Goal: Task Accomplishment & Management: Complete application form

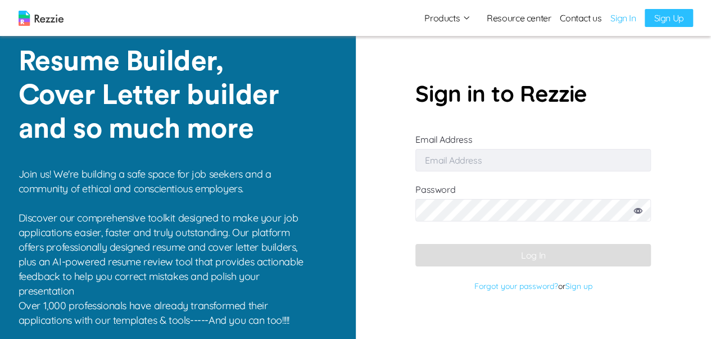
click at [433, 160] on input "Email Address" at bounding box center [534, 160] width 236 height 22
click at [436, 163] on input "Email Address" at bounding box center [534, 160] width 236 height 22
type input "tomiwakenny001@gmail.com"
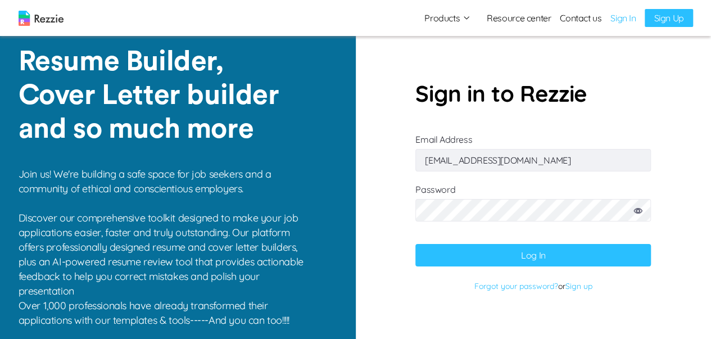
click at [416, 244] on button "Log In" at bounding box center [534, 255] width 236 height 22
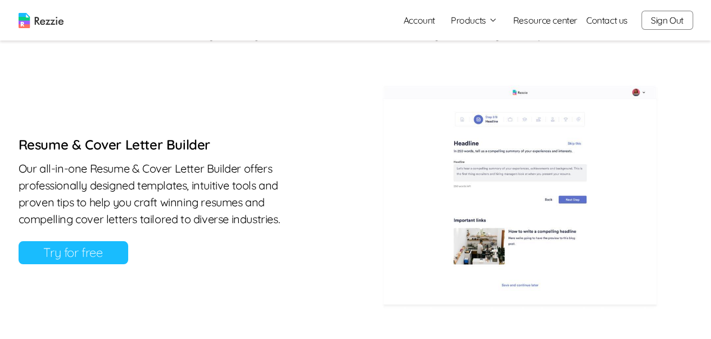
scroll to position [506, 0]
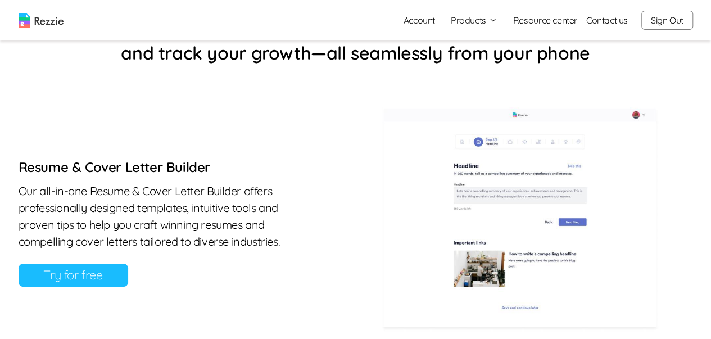
click at [94, 274] on link "Try for free" at bounding box center [74, 275] width 110 height 23
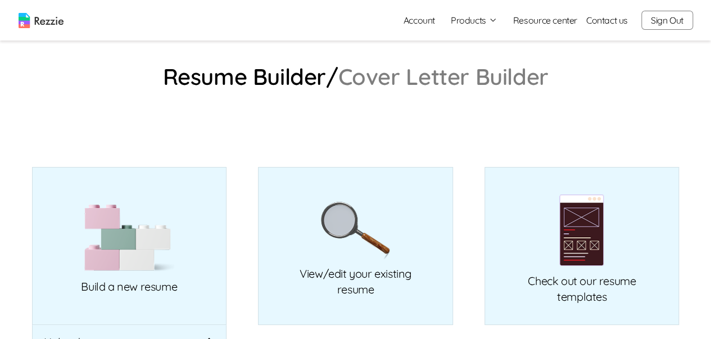
click at [453, 67] on link "Cover Letter Builder" at bounding box center [444, 76] width 210 height 18
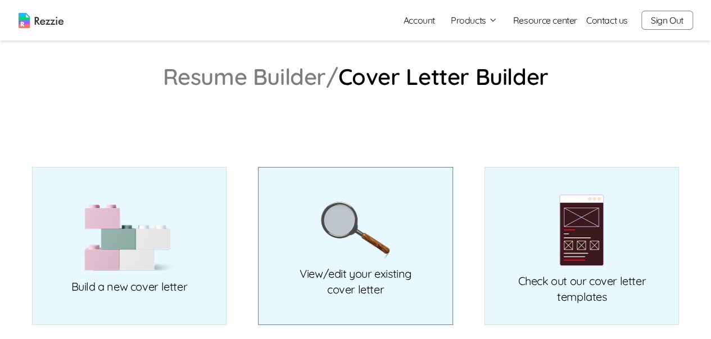
scroll to position [56, 0]
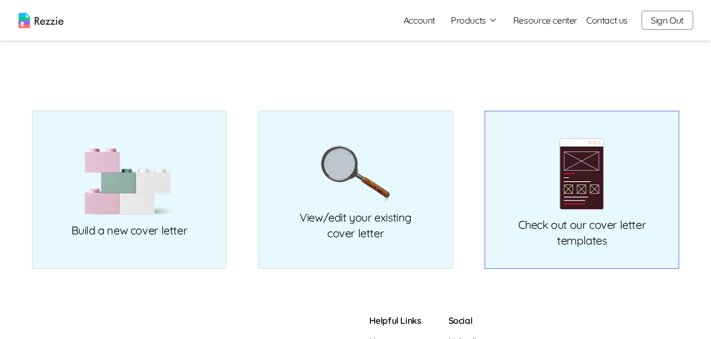
click at [584, 199] on img at bounding box center [582, 174] width 45 height 73
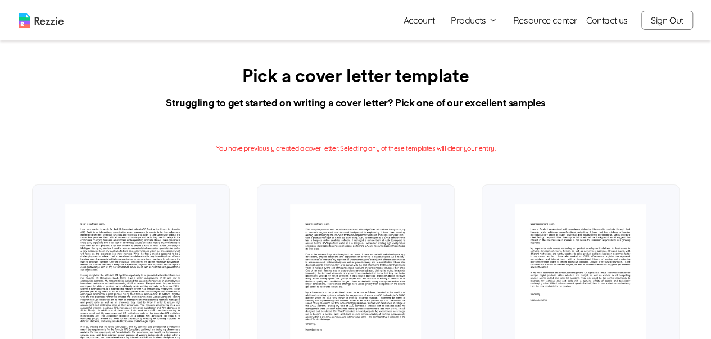
scroll to position [56, 0]
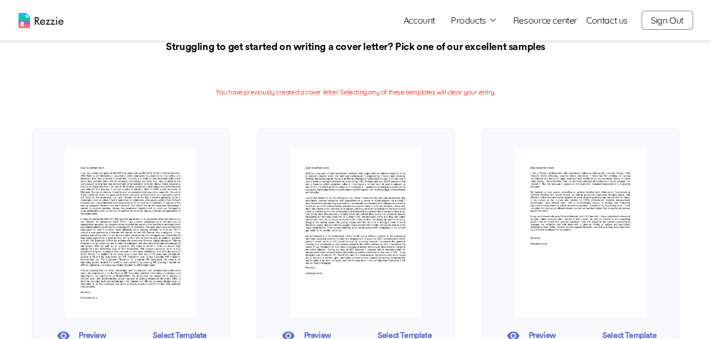
click at [314, 210] on img at bounding box center [355, 233] width 131 height 170
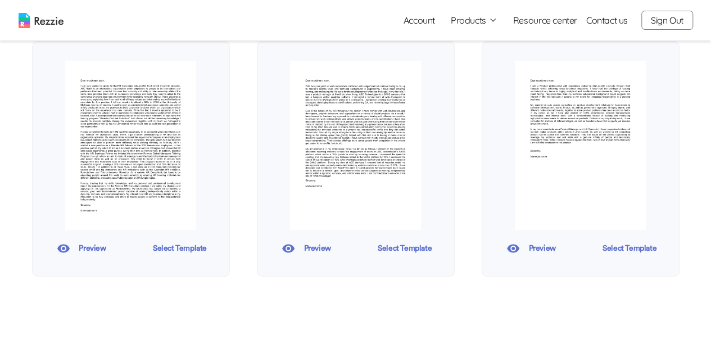
scroll to position [169, 0]
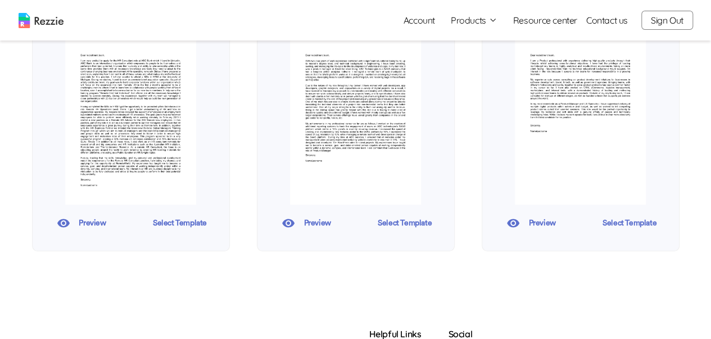
click at [349, 116] on img at bounding box center [355, 120] width 131 height 170
drag, startPoint x: 349, startPoint y: 116, endPoint x: 339, endPoint y: 117, distance: 10.1
click at [339, 117] on img at bounding box center [355, 120] width 131 height 170
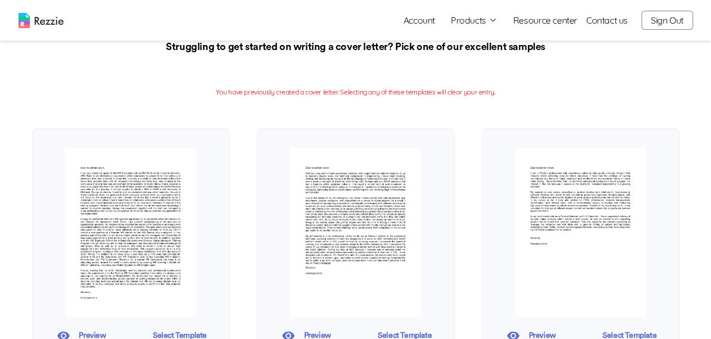
scroll to position [0, 0]
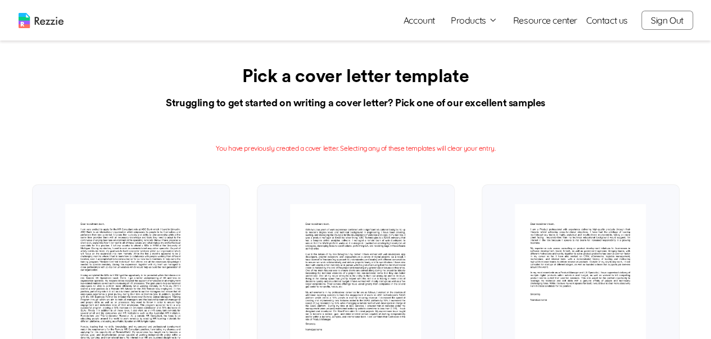
click at [339, 257] on img at bounding box center [355, 289] width 131 height 170
click at [338, 256] on img at bounding box center [355, 289] width 131 height 170
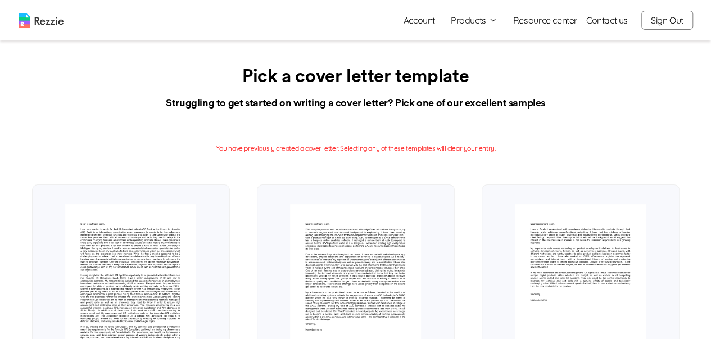
click at [330, 249] on img at bounding box center [355, 289] width 131 height 170
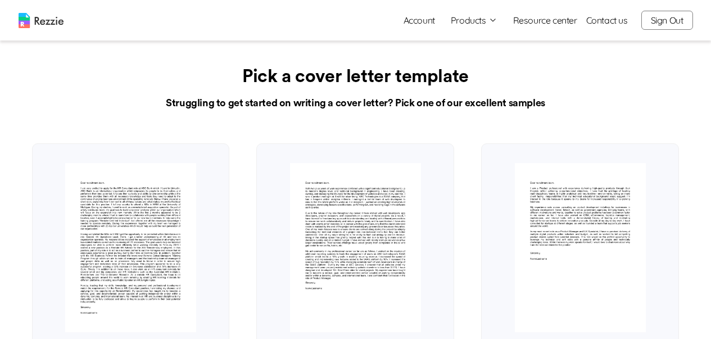
scroll to position [56, 0]
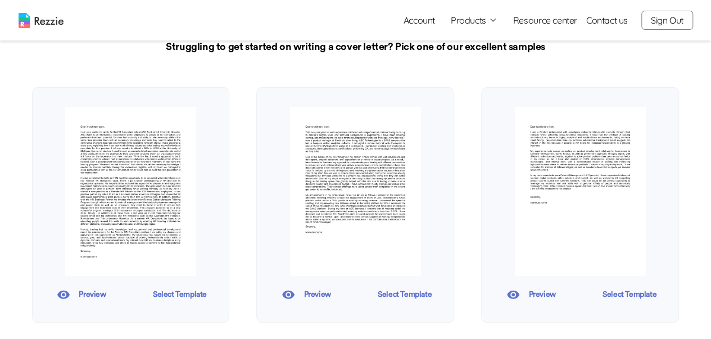
click at [385, 296] on span "Select Template" at bounding box center [404, 294] width 98 height 17
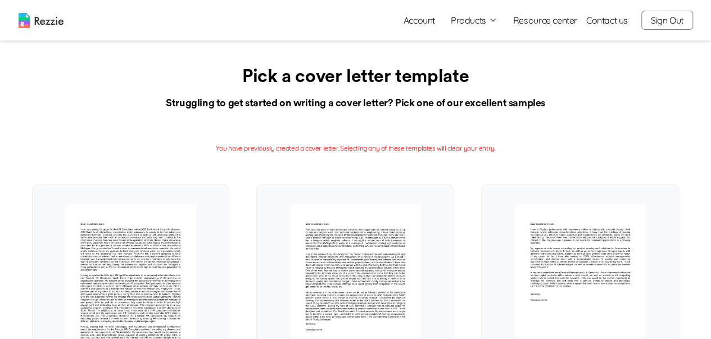
scroll to position [56, 0]
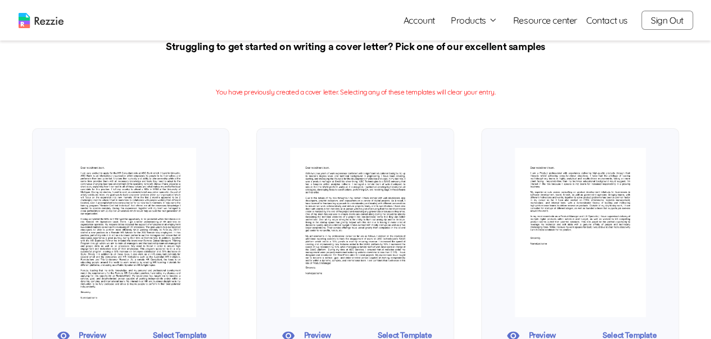
click at [554, 223] on img at bounding box center [580, 233] width 131 height 170
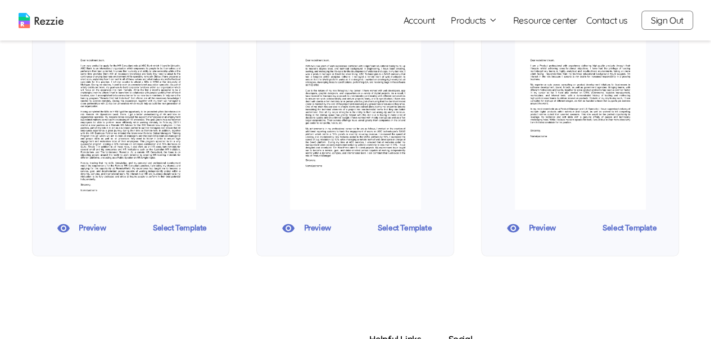
scroll to position [169, 0]
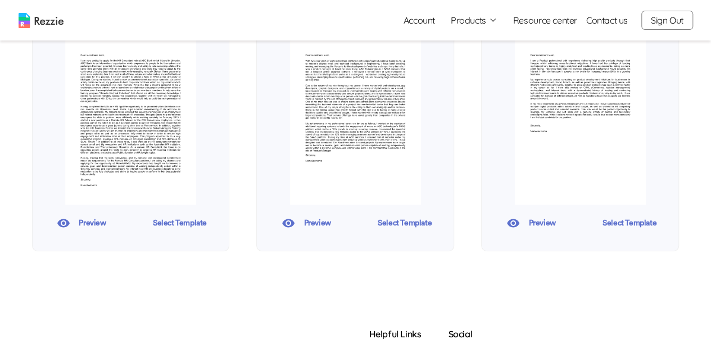
click at [416, 223] on span "Select Template" at bounding box center [404, 223] width 98 height 17
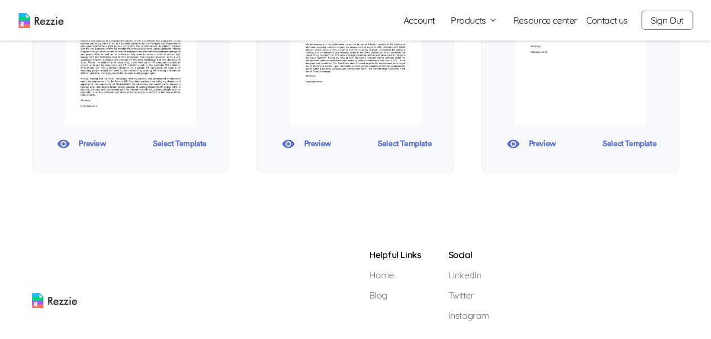
scroll to position [169, 0]
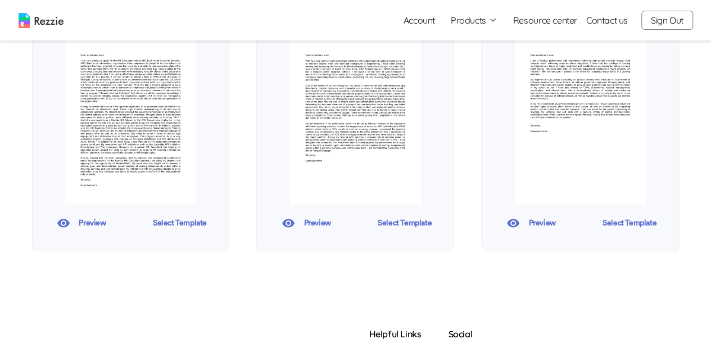
click at [617, 224] on span "Select Template" at bounding box center [629, 223] width 98 height 17
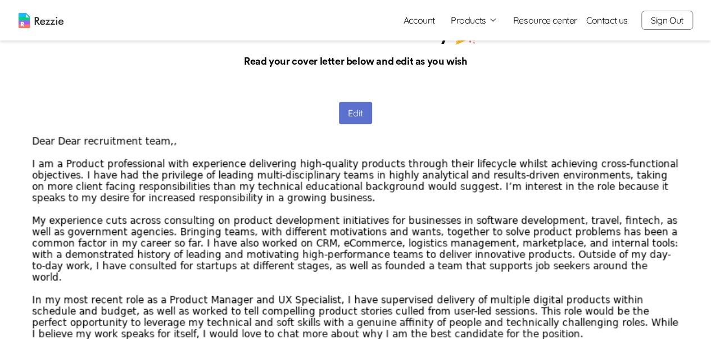
scroll to position [56, 0]
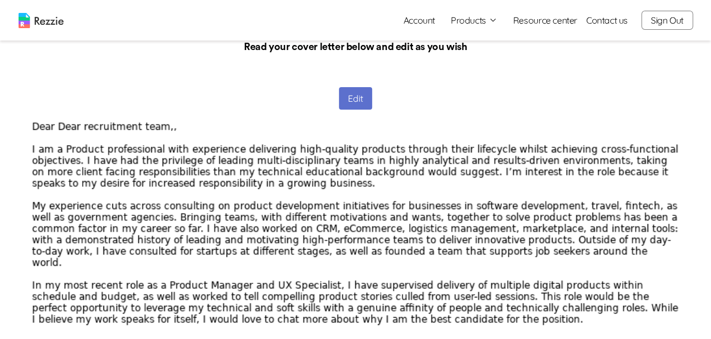
click at [357, 100] on button "Edit" at bounding box center [355, 98] width 33 height 22
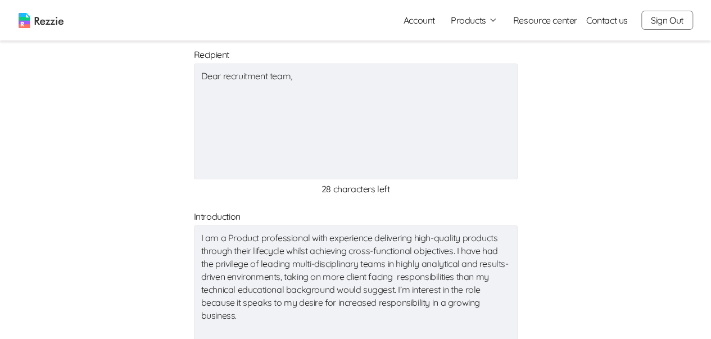
click at [516, 67] on textarea "Dear recruitment team," at bounding box center [356, 122] width 324 height 116
type textarea "x"
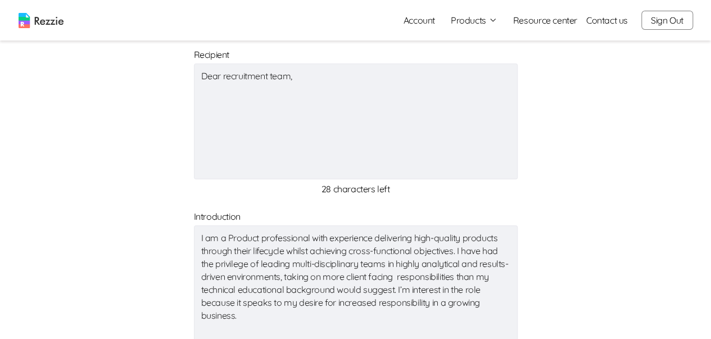
type textarea "x"
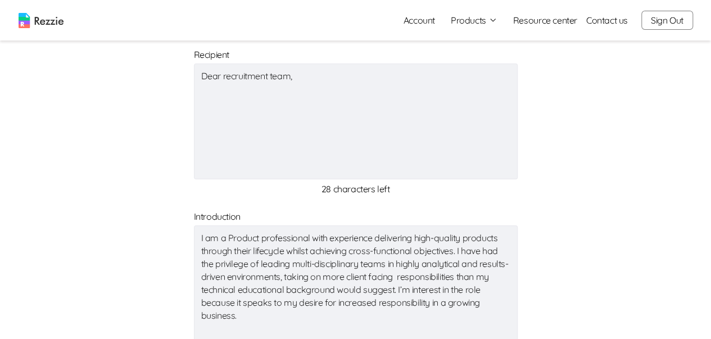
type textarea "x"
click at [461, 134] on textarea "Dear recruitment team," at bounding box center [356, 122] width 324 height 116
type textarea "x"
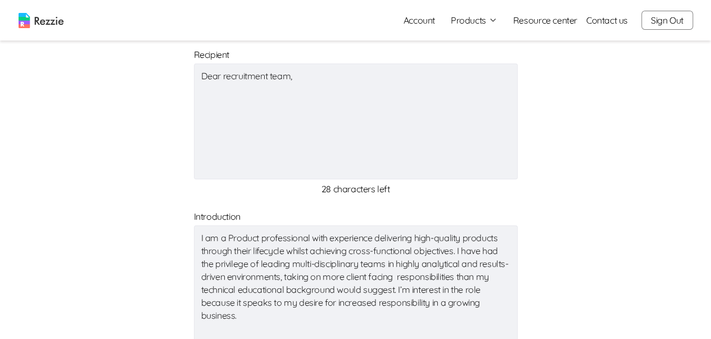
type textarea "x"
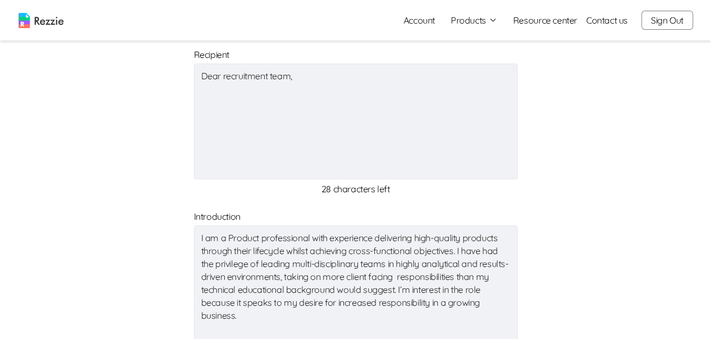
type textarea "x"
